Goal: Transaction & Acquisition: Purchase product/service

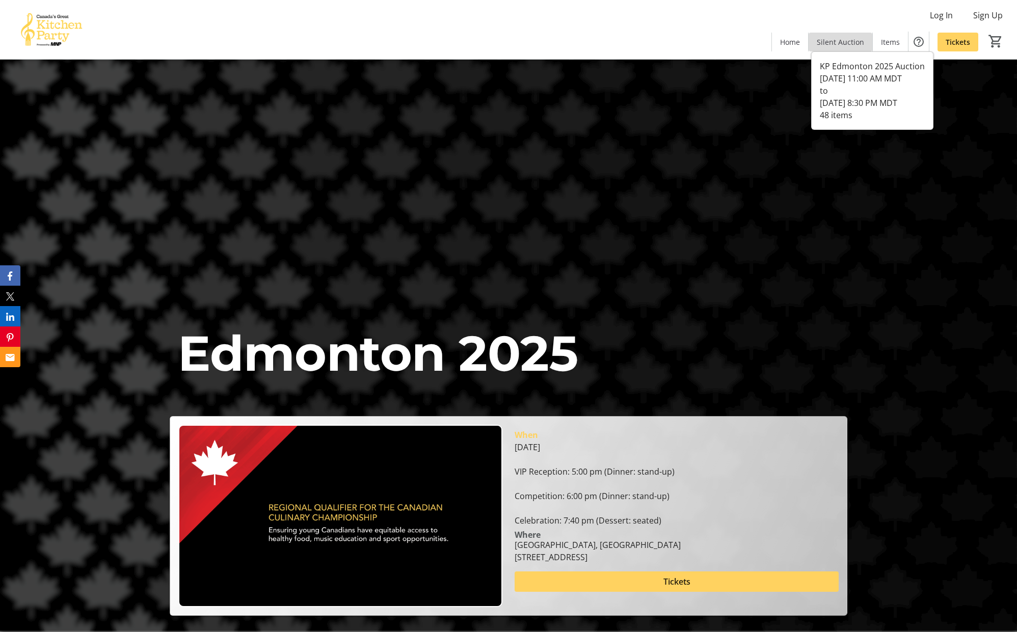
click at [850, 44] on span "Silent Auction" at bounding box center [840, 42] width 47 height 11
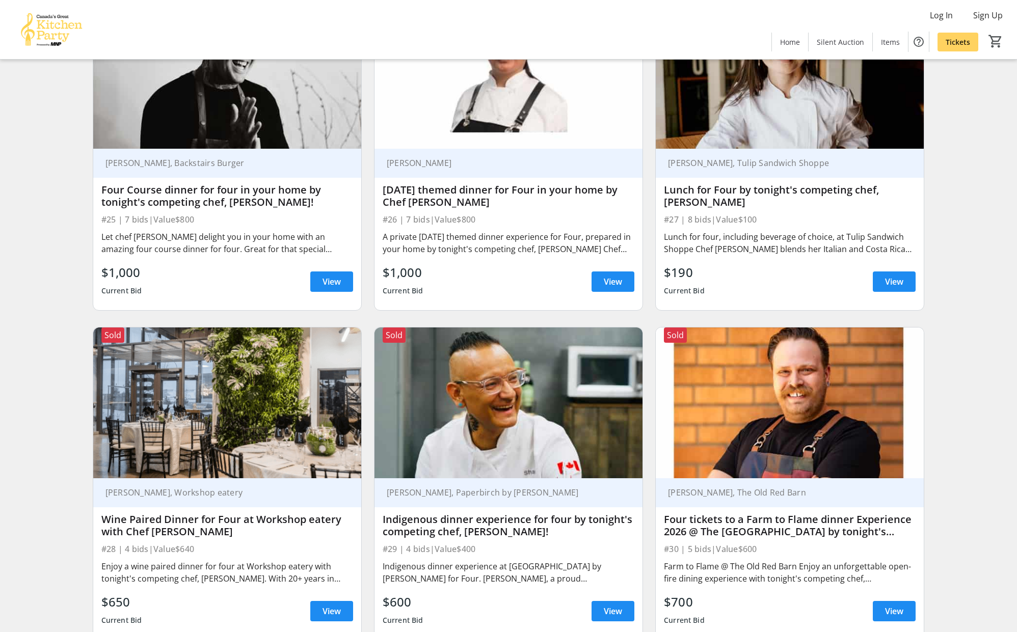
scroll to position [2838, 0]
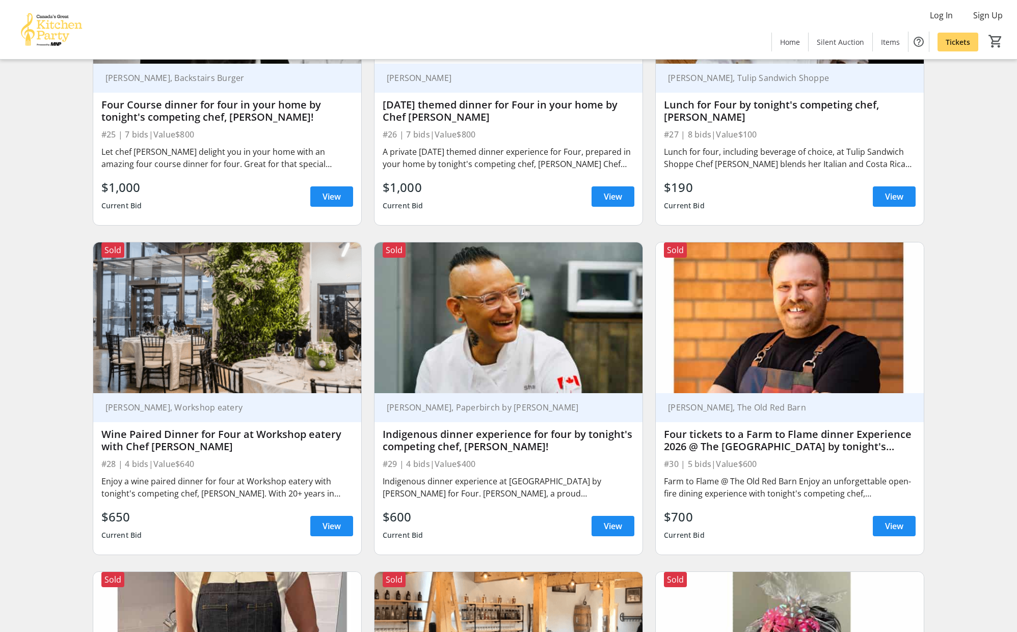
click at [516, 482] on div "Indigenous dinner experience at [GEOGRAPHIC_DATA] by [PERSON_NAME] for Four. [P…" at bounding box center [509, 487] width 252 height 24
click at [500, 362] on img at bounding box center [509, 318] width 268 height 151
click at [603, 525] on span at bounding box center [613, 526] width 43 height 24
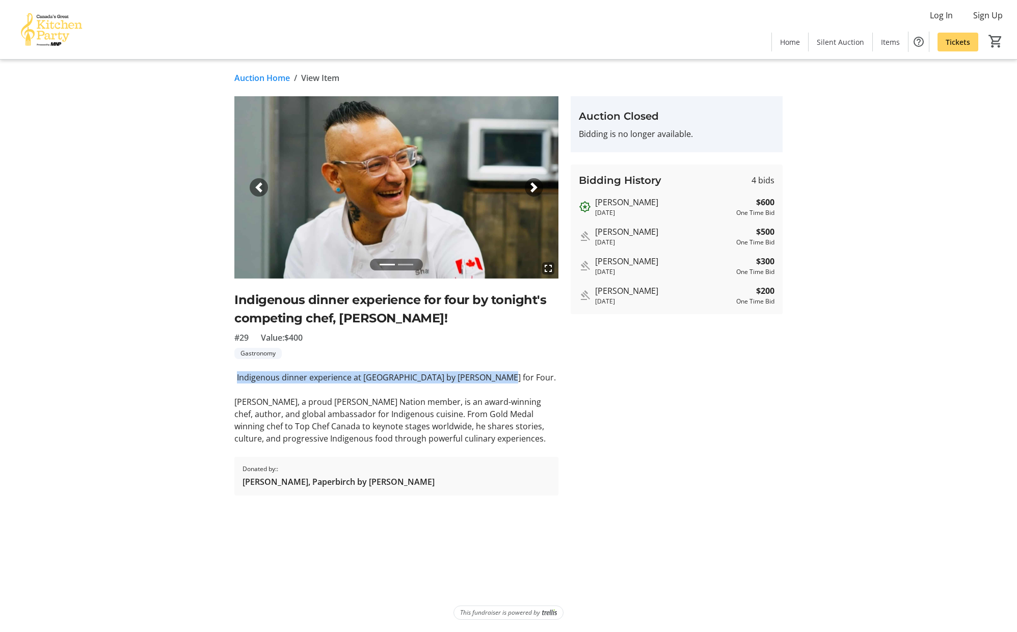
drag, startPoint x: 527, startPoint y: 378, endPoint x: 268, endPoint y: 378, distance: 259.3
click at [268, 378] on p "Indigenous dinner experience at [GEOGRAPHIC_DATA] by [PERSON_NAME] for Four." at bounding box center [396, 377] width 324 height 12
copy p "Indigenous dinner experience at [GEOGRAPHIC_DATA] by [PERSON_NAME] for Four."
